Goal: Check status: Check status

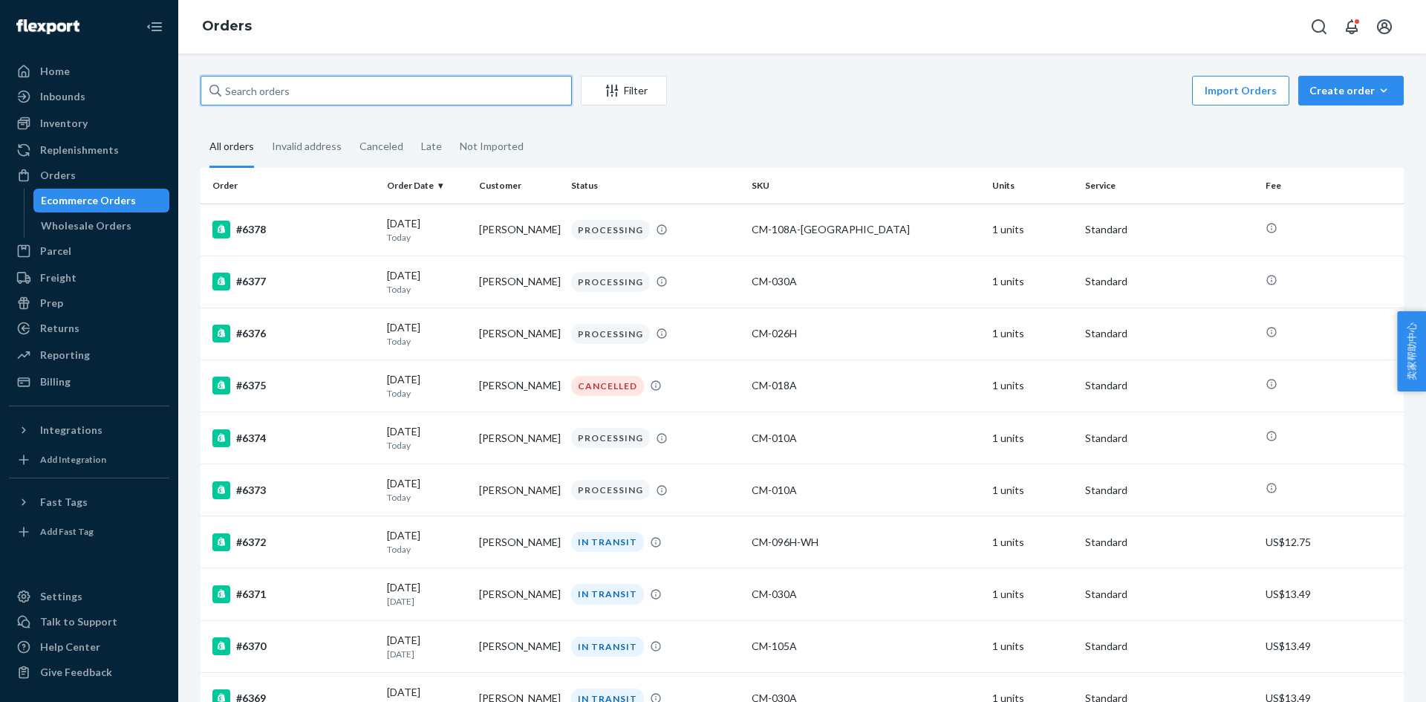
click at [357, 85] on input "text" at bounding box center [386, 91] width 371 height 30
paste input "H1IWQCBYEE"
type input "H1IWQCBYEE"
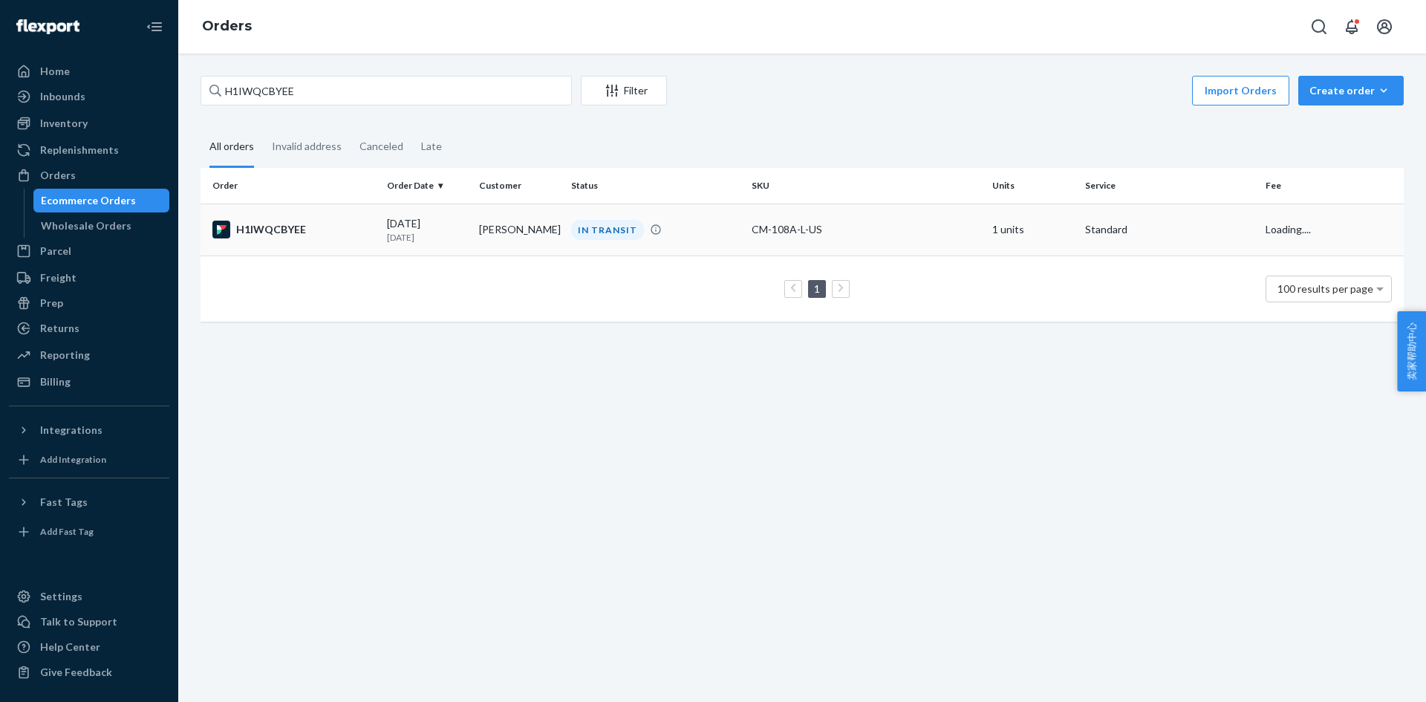
click at [257, 226] on div "H1IWQCBYEE" at bounding box center [293, 230] width 163 height 18
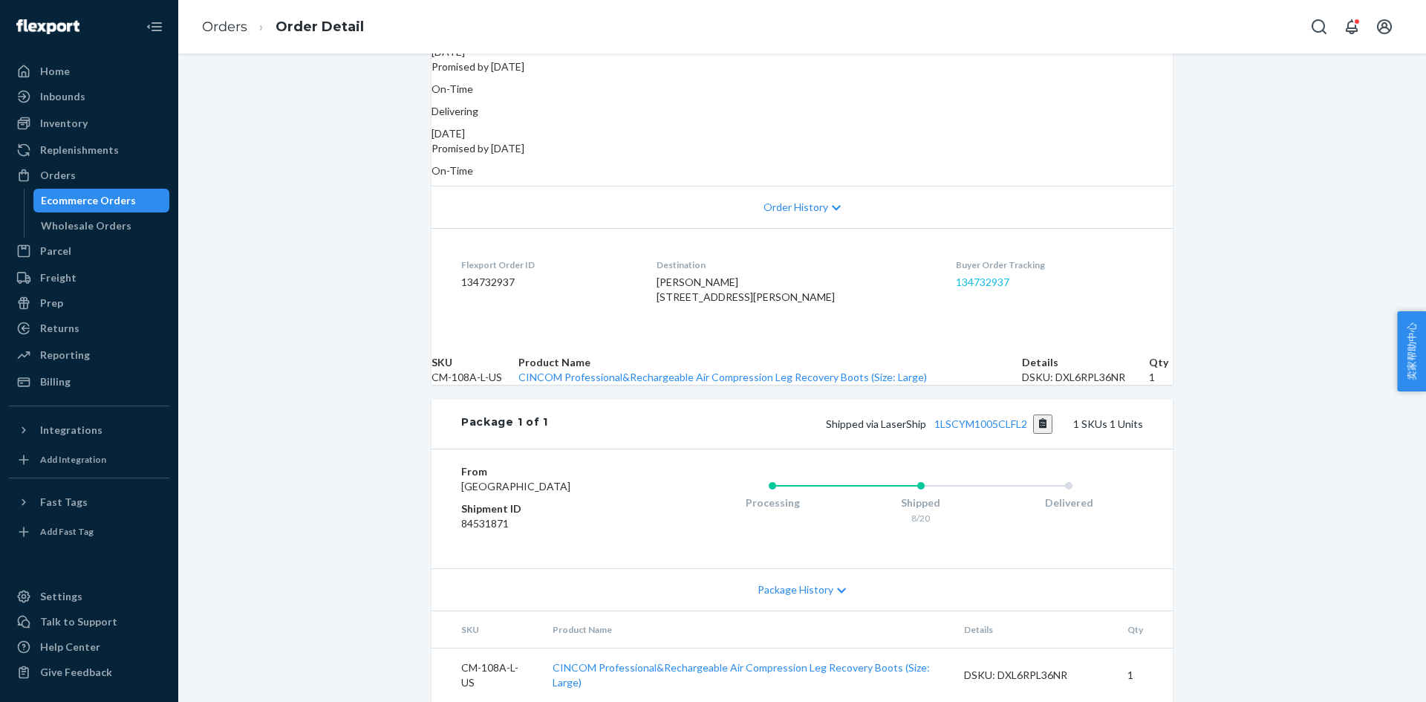
scroll to position [313, 0]
click at [1035, 415] on button "Copy tracking number" at bounding box center [1043, 424] width 20 height 19
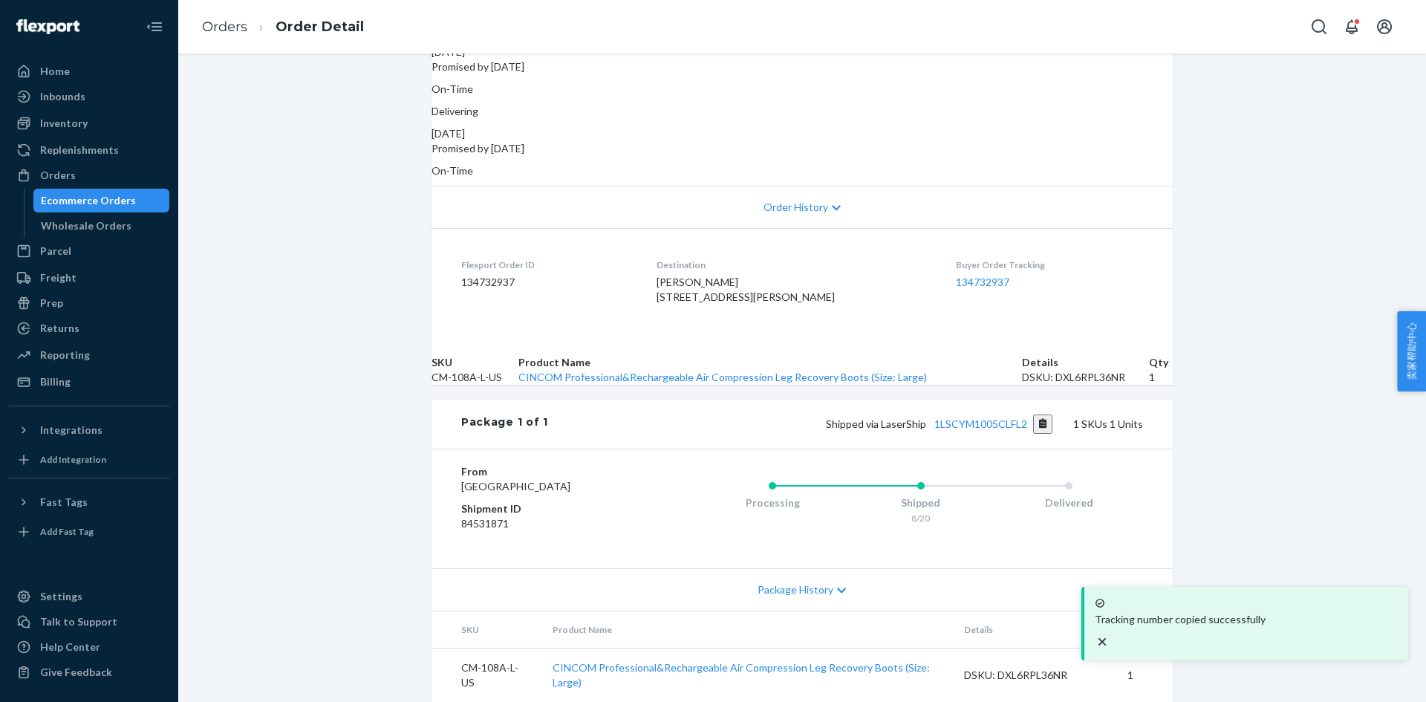
click at [1305, 251] on div "Flexport Order # H1IWQCBYEE • Standard / US$16.75 View Details Create Return Du…" at bounding box center [802, 281] width 1248 height 841
click at [211, 29] on link "Orders" at bounding box center [224, 27] width 45 height 16
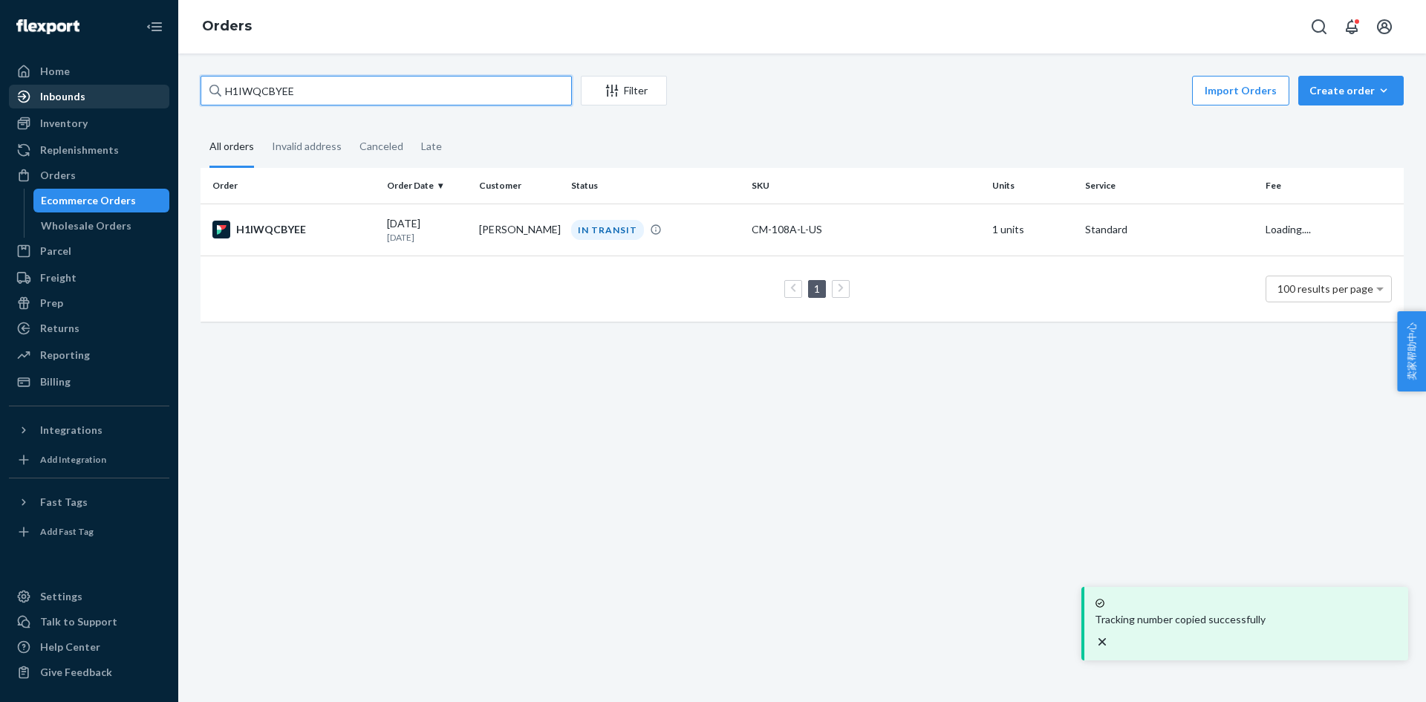
click at [126, 97] on div "Home Inbounds Shipping Plans Problems Inventory Products Replenishments Orders …" at bounding box center [713, 351] width 1426 height 702
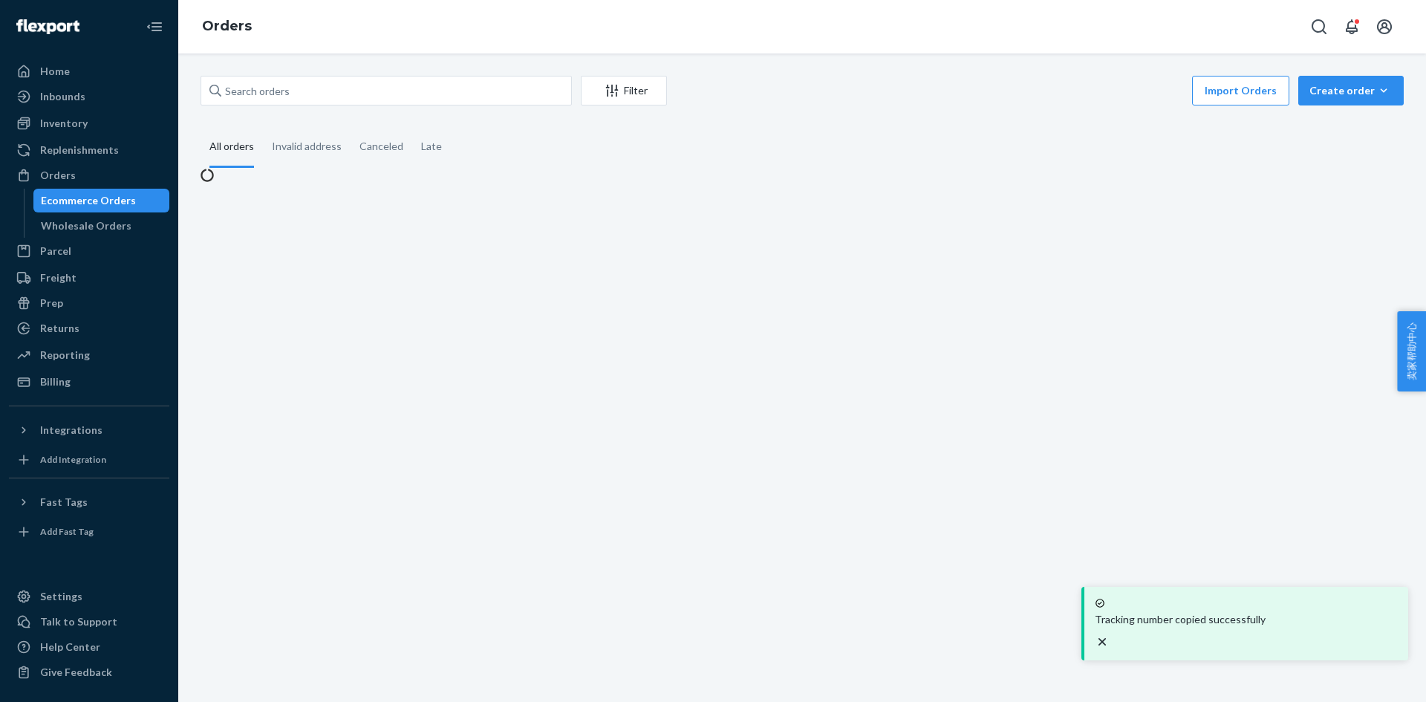
click at [921, 104] on div "Import Orders Create order Ecommerce order Removal order" at bounding box center [1040, 92] width 728 height 33
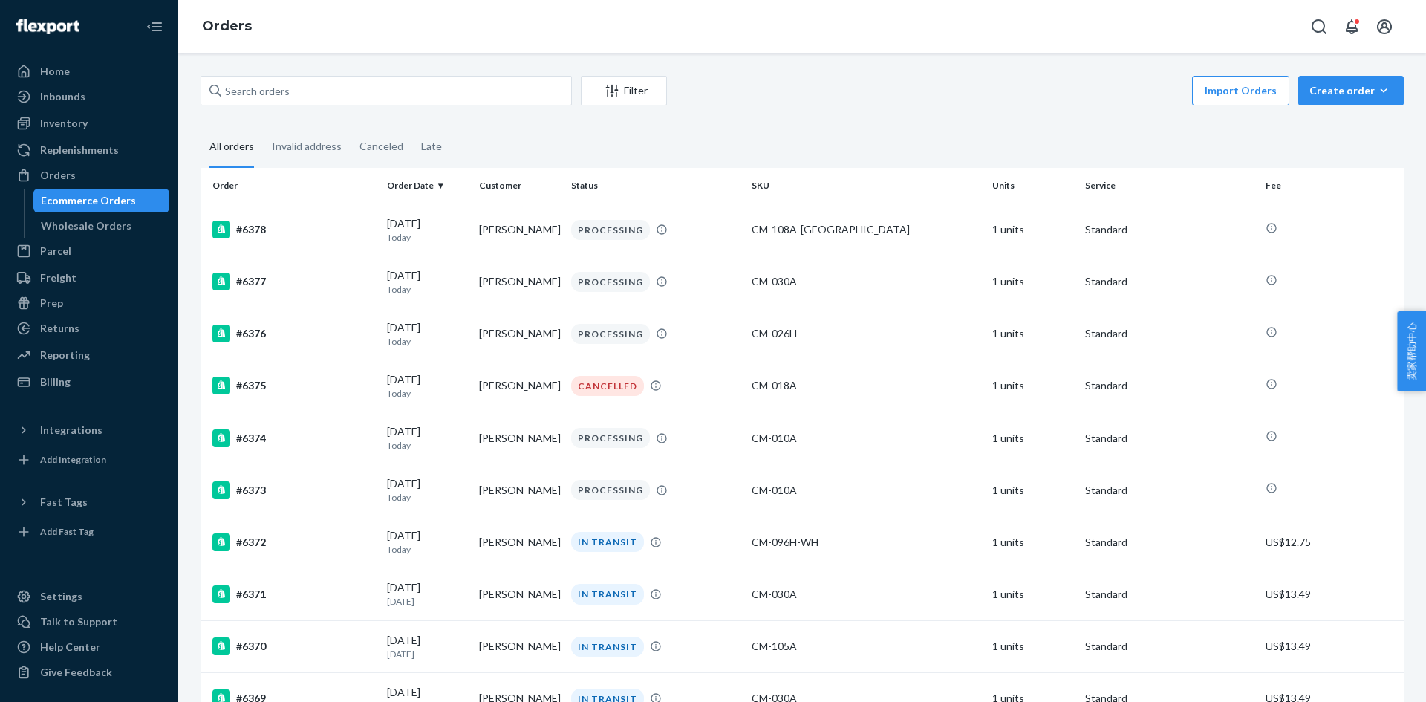
drag, startPoint x: 796, startPoint y: 93, endPoint x: 510, endPoint y: 7, distance: 298.7
click at [796, 92] on div "Import Orders Create order Ecommerce order Removal order" at bounding box center [1040, 92] width 728 height 33
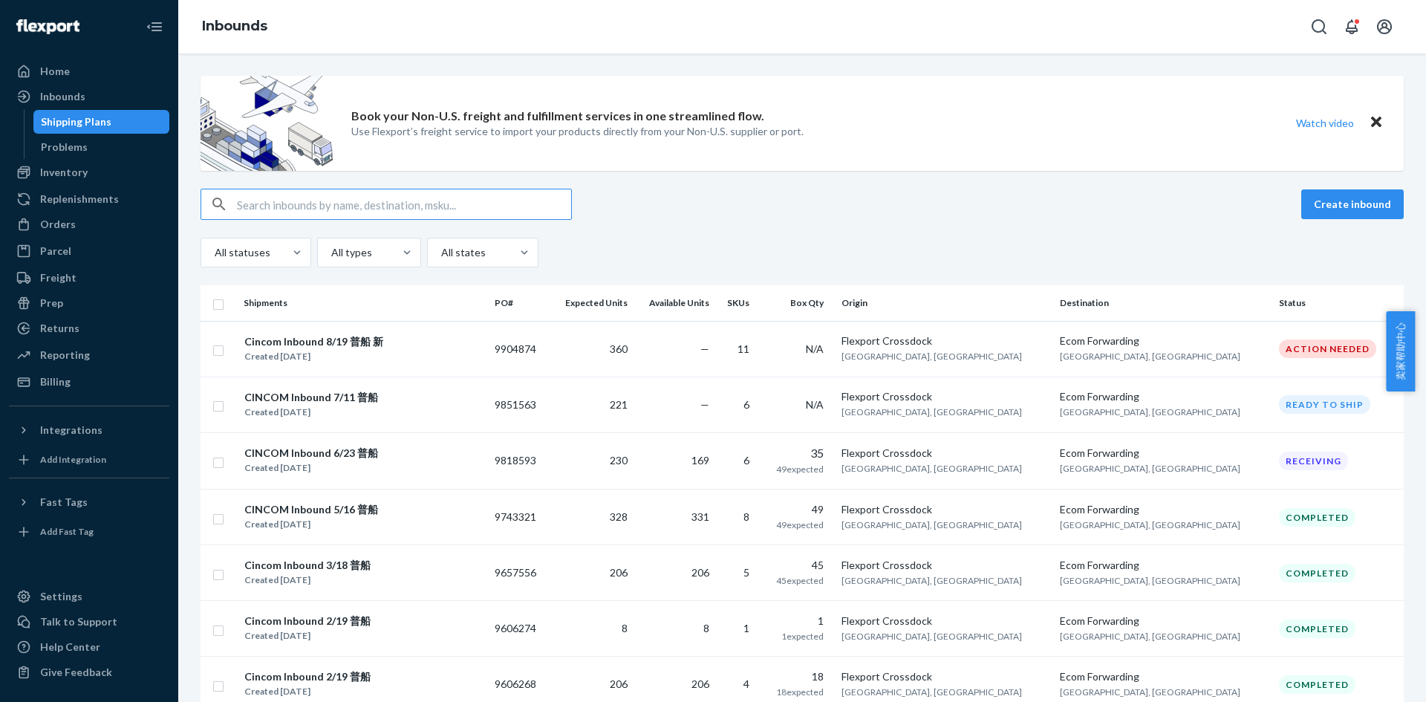
click at [770, 231] on div "Create inbound All statuses All types All states" at bounding box center [802, 228] width 1203 height 79
